Goal: Transaction & Acquisition: Purchase product/service

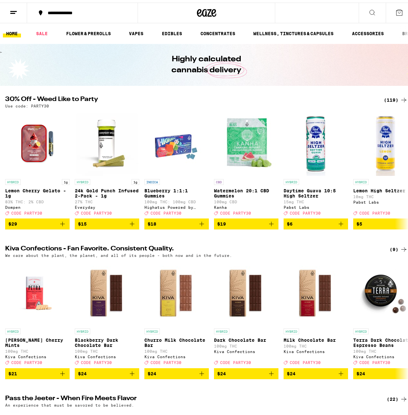
click at [393, 97] on div "(119)" at bounding box center [396, 98] width 24 height 8
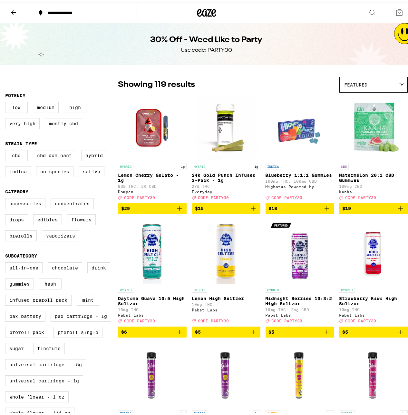
click at [55, 239] on label "Vaporizers" at bounding box center [60, 233] width 37 height 11
click at [7, 197] on input "Vaporizers" at bounding box center [6, 196] width 0 height 0
checkbox input "true"
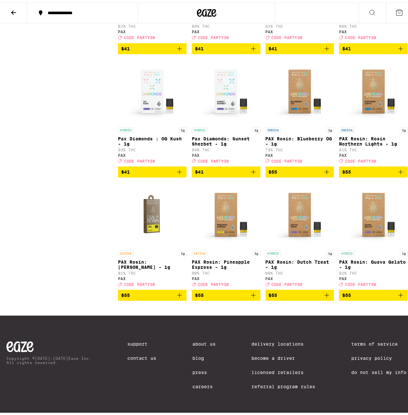
scroll to position [814, 0]
